Goal: Information Seeking & Learning: Learn about a topic

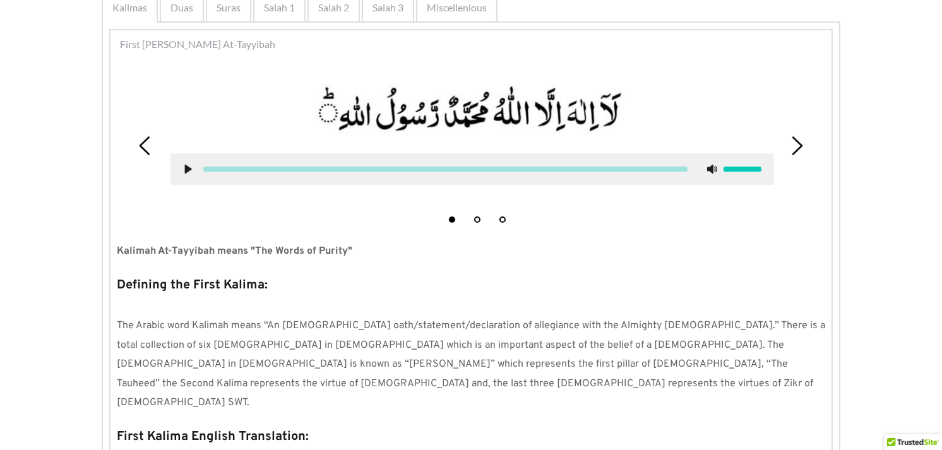
scroll to position [233, 0]
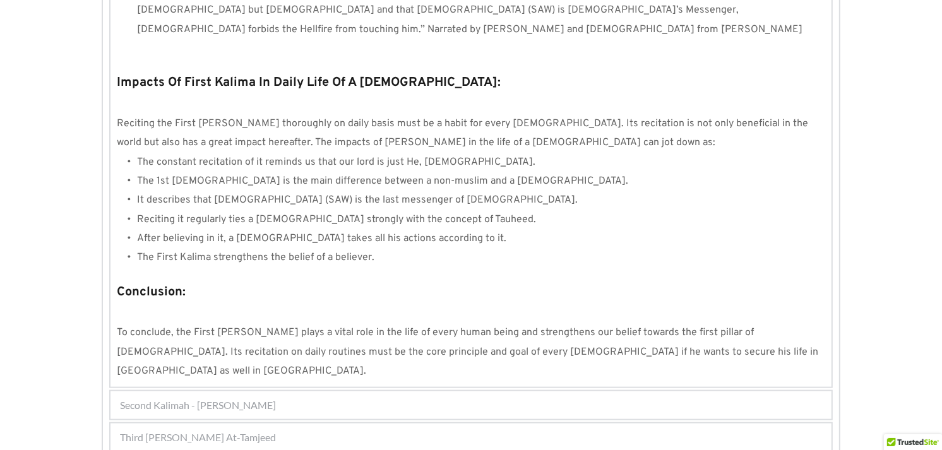
scroll to position [1164, 0]
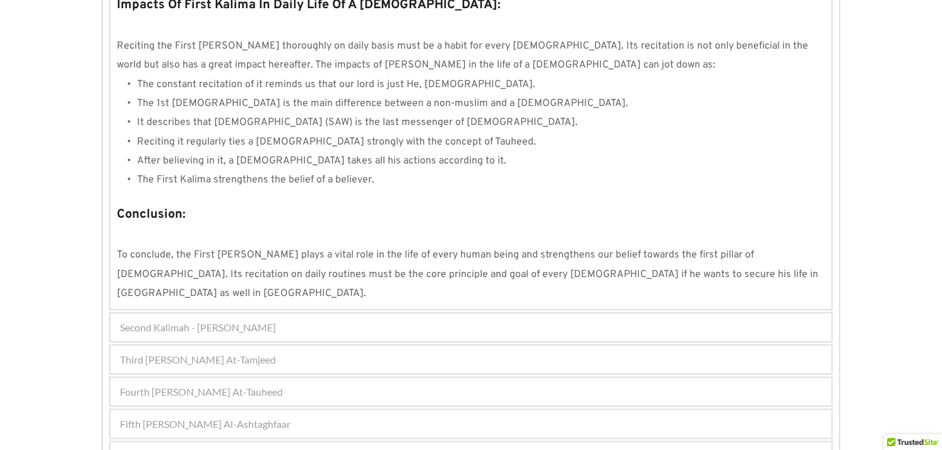
click at [499, 378] on div "Fourth [PERSON_NAME] At-Tauheed" at bounding box center [470, 392] width 721 height 28
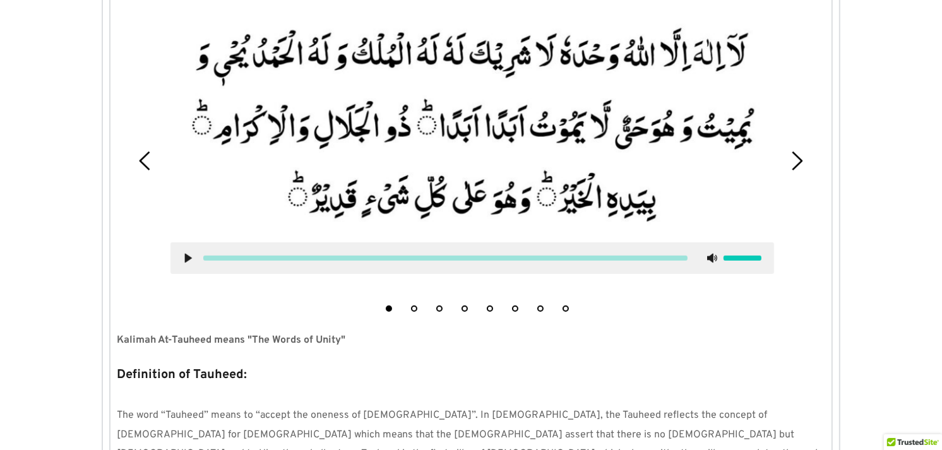
scroll to position [399, 0]
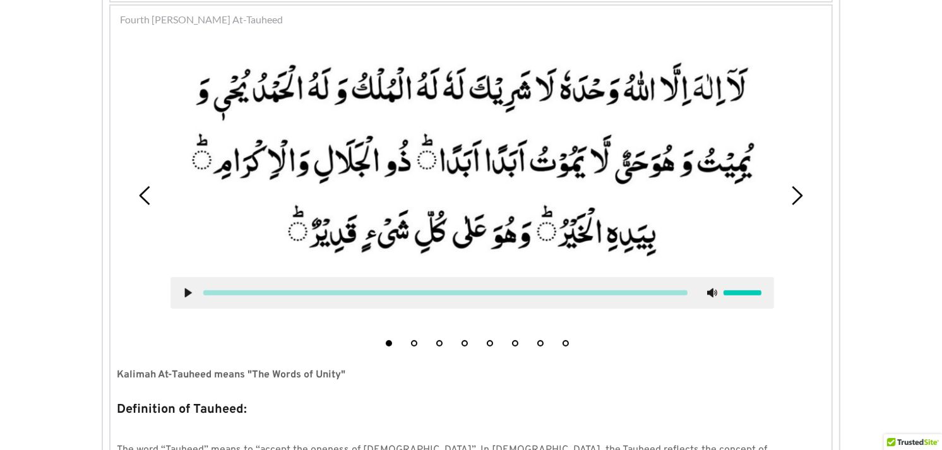
click at [801, 193] on icon at bounding box center [796, 195] width 19 height 19
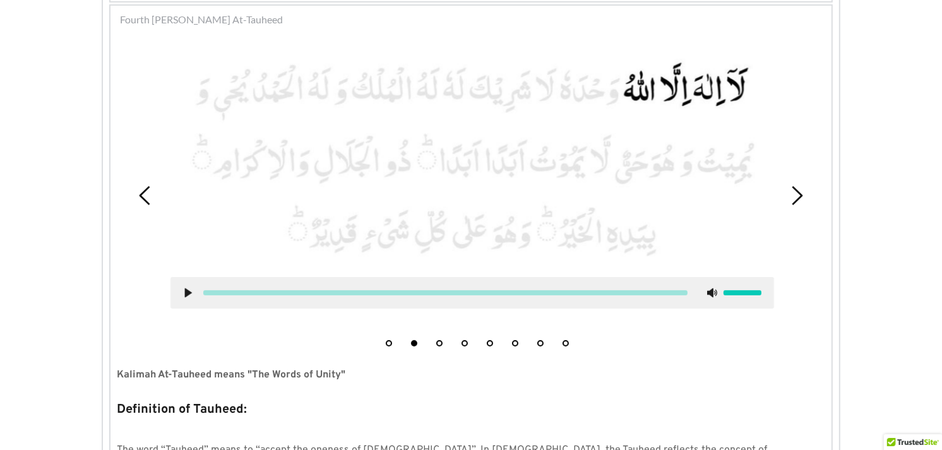
click at [801, 193] on icon at bounding box center [796, 195] width 19 height 19
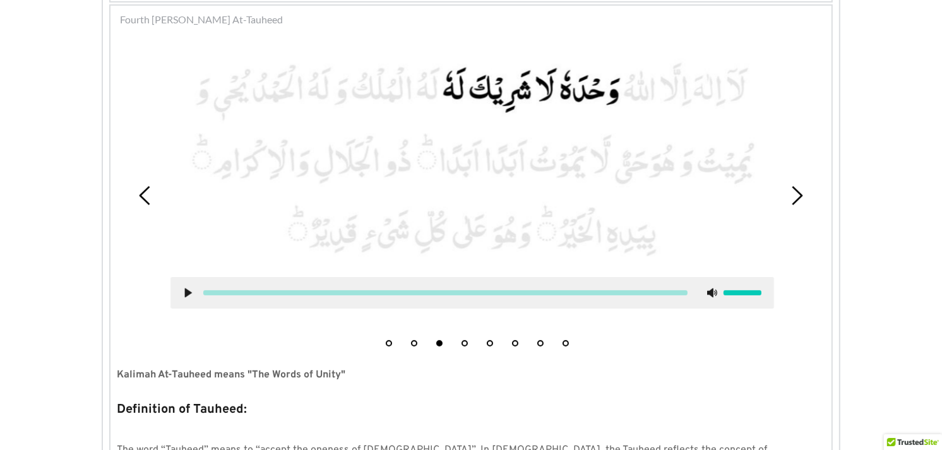
click at [801, 193] on icon at bounding box center [796, 195] width 19 height 19
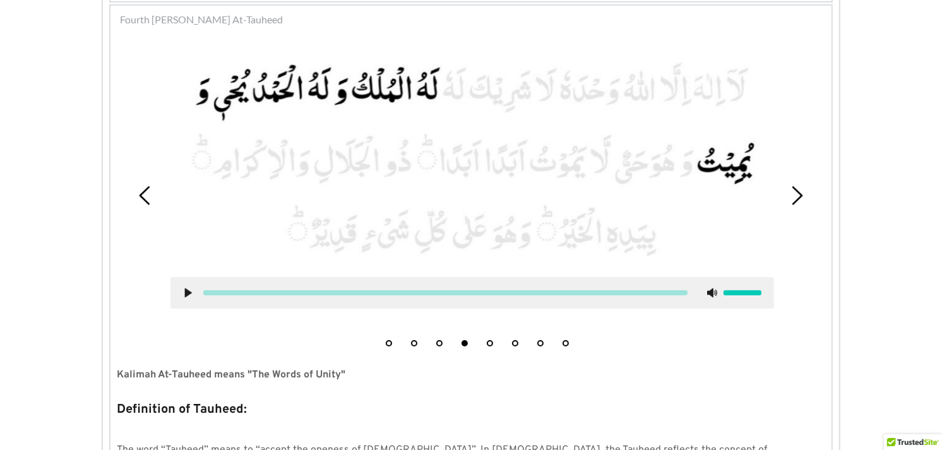
click at [140, 193] on icon at bounding box center [145, 195] width 19 height 19
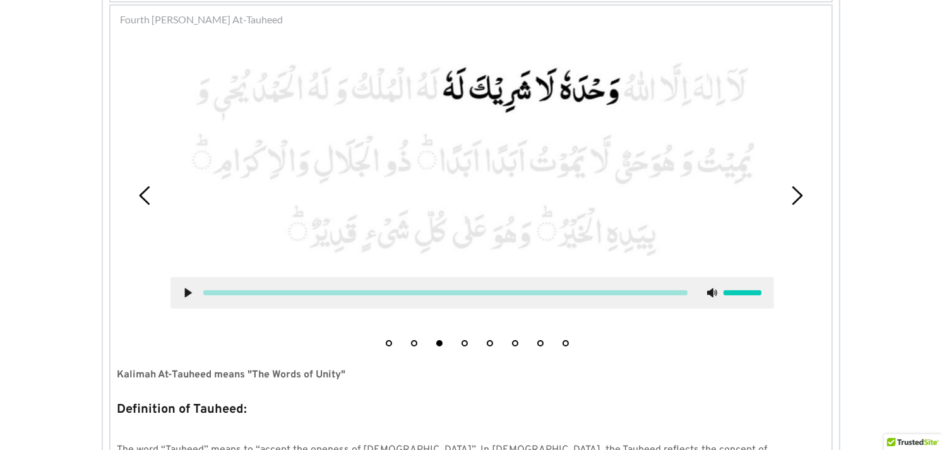
click at [140, 193] on icon at bounding box center [145, 195] width 19 height 19
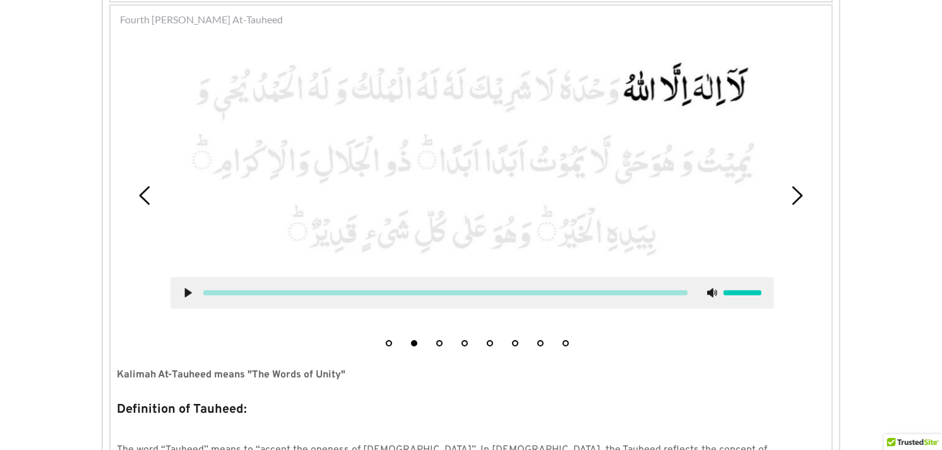
click at [140, 193] on icon at bounding box center [145, 195] width 19 height 19
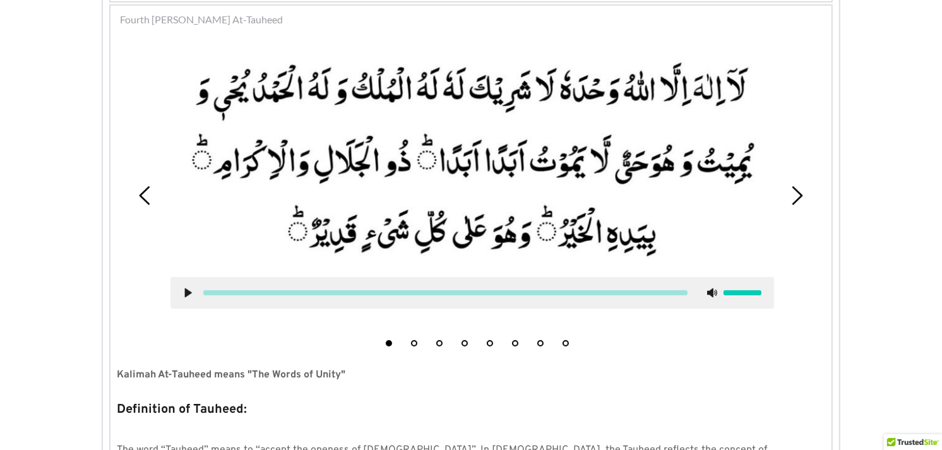
click at [140, 193] on icon at bounding box center [145, 195] width 19 height 19
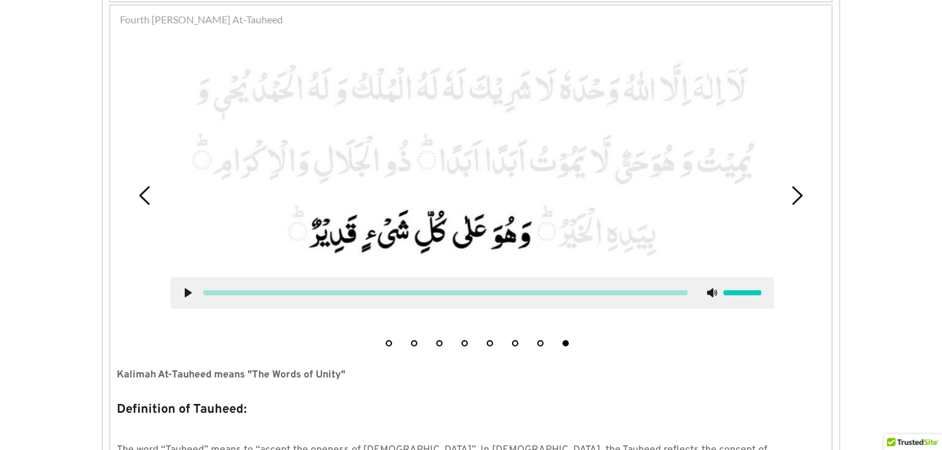
click at [140, 193] on icon at bounding box center [145, 195] width 19 height 19
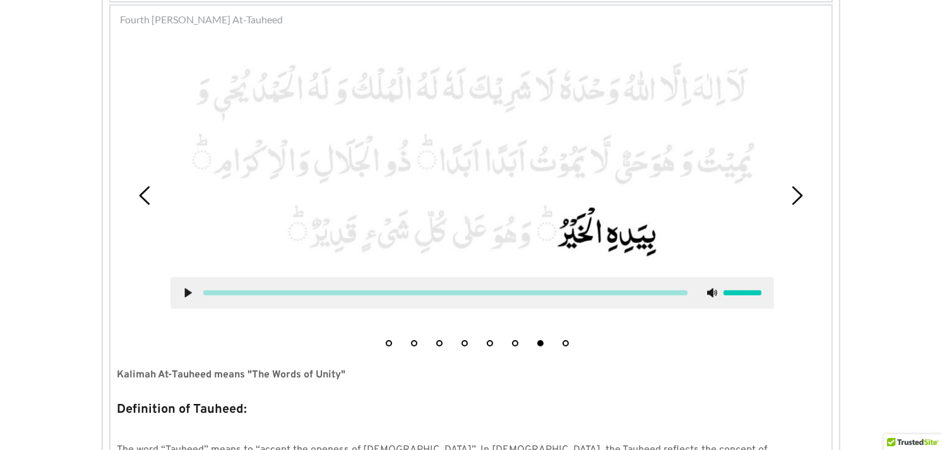
click at [140, 193] on icon at bounding box center [145, 195] width 19 height 19
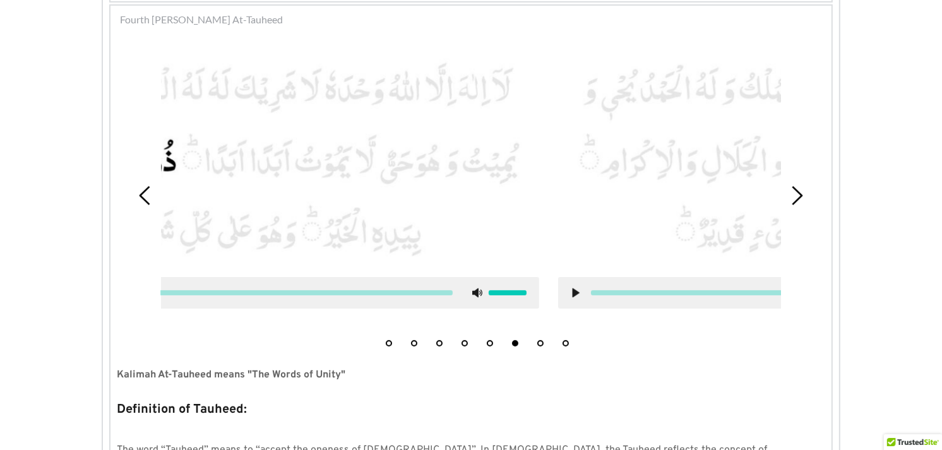
click at [140, 193] on icon at bounding box center [145, 195] width 19 height 19
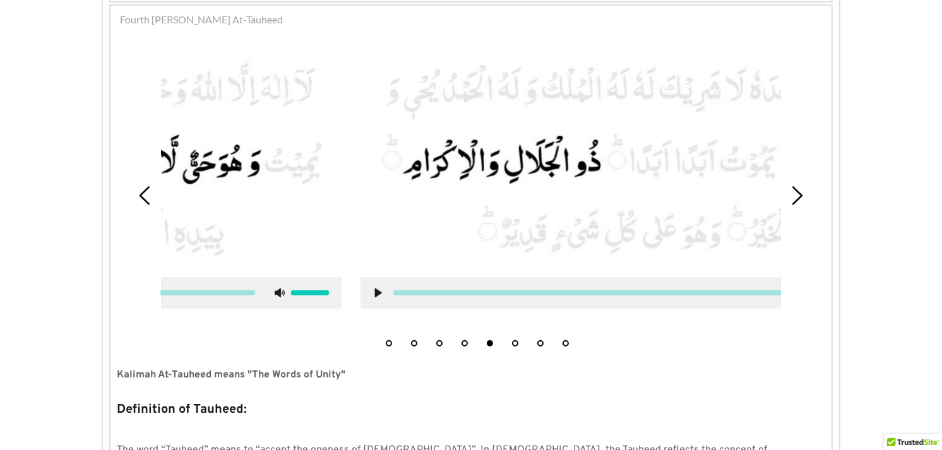
click at [140, 193] on icon at bounding box center [145, 195] width 19 height 19
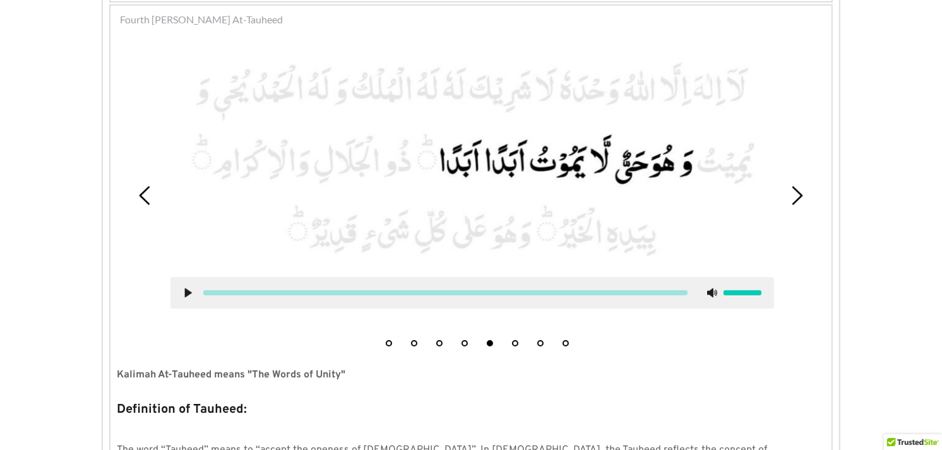
click at [140, 193] on icon at bounding box center [145, 195] width 19 height 19
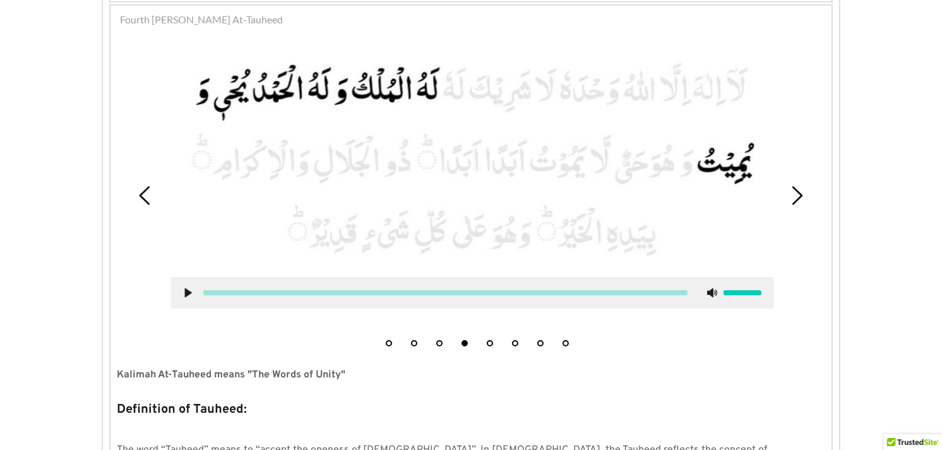
click at [140, 193] on icon at bounding box center [145, 195] width 19 height 19
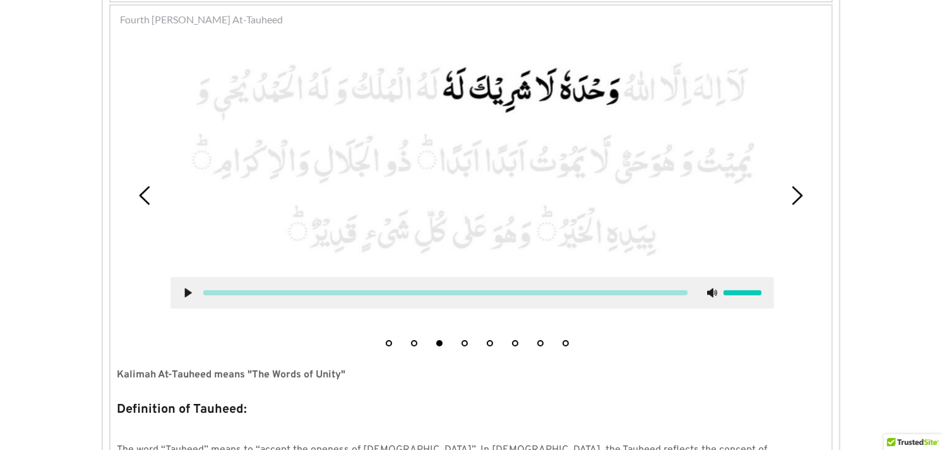
click at [140, 193] on icon at bounding box center [145, 195] width 19 height 19
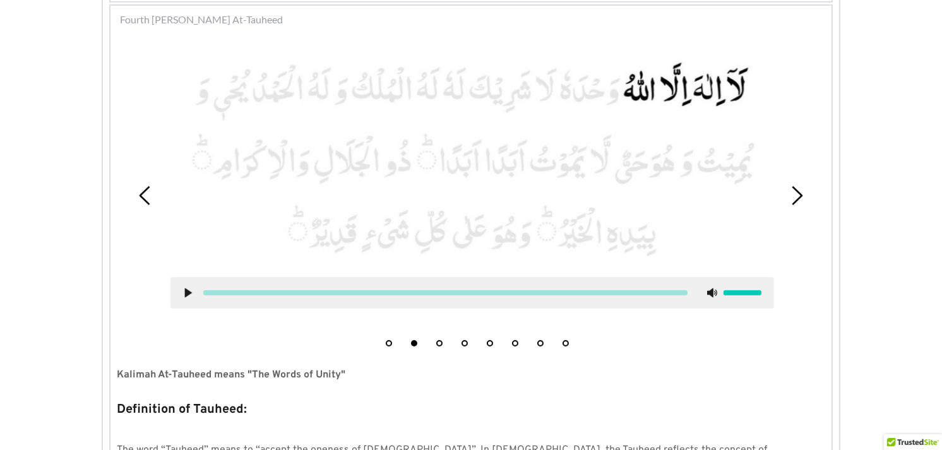
click at [140, 193] on icon at bounding box center [145, 195] width 19 height 19
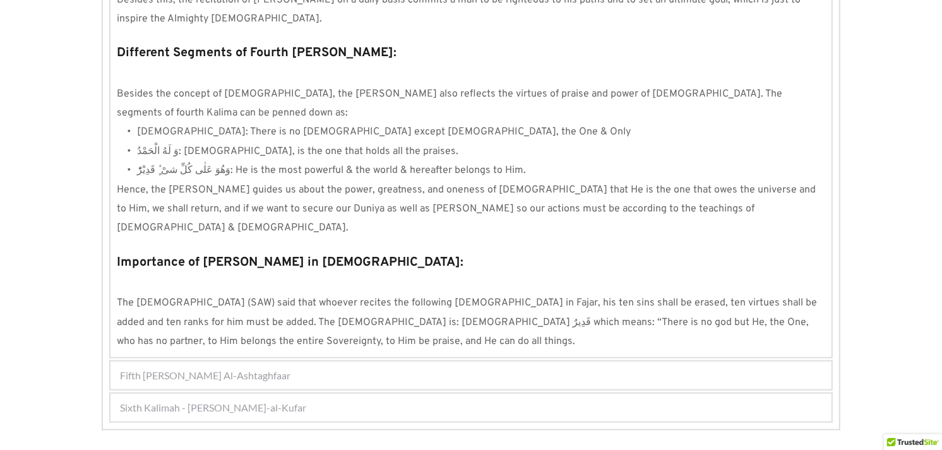
scroll to position [1135, 0]
click at [507, 360] on div "Fifth [PERSON_NAME] Al-Ashtaghfaar" at bounding box center [470, 374] width 721 height 28
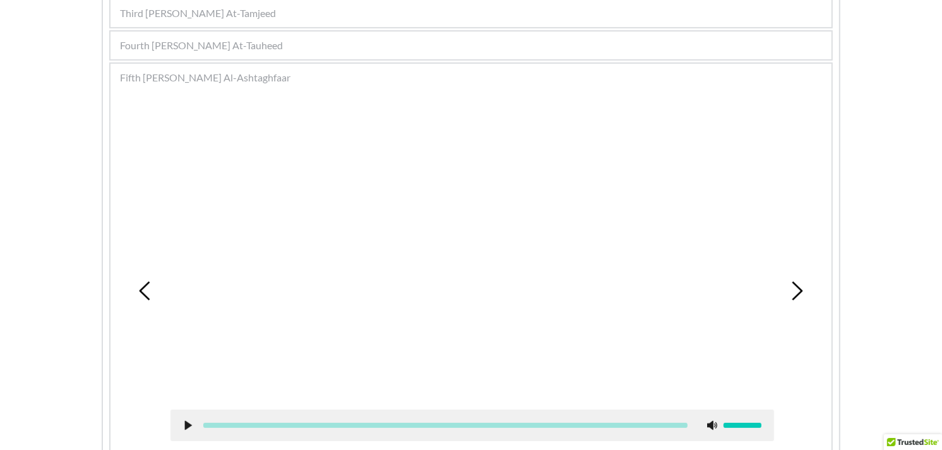
scroll to position [387, 0]
